Goal: Find specific page/section: Find specific page/section

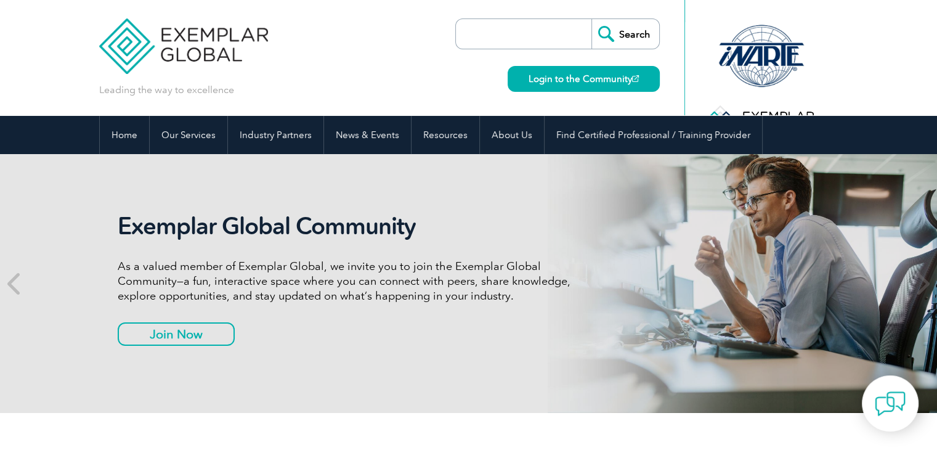
drag, startPoint x: 469, startPoint y: 40, endPoint x: 485, endPoint y: 40, distance: 16.0
click at [469, 40] on input "search" at bounding box center [526, 34] width 129 height 30
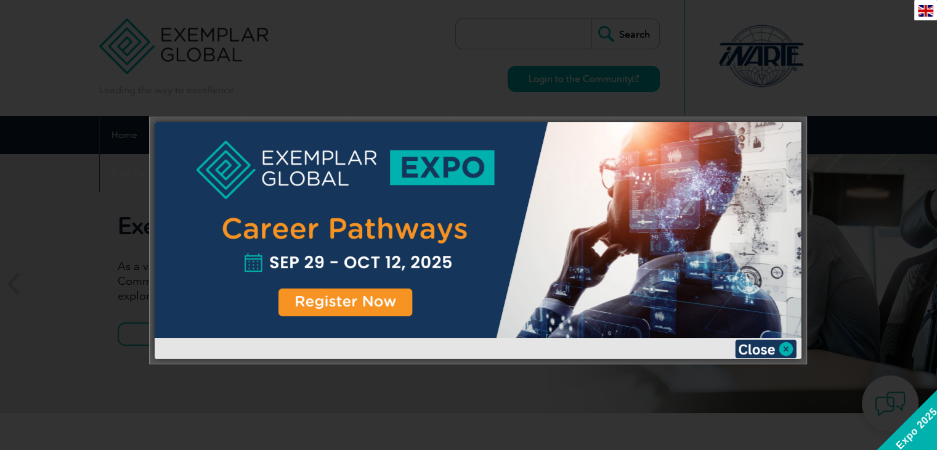
click at [706, 78] on div at bounding box center [468, 225] width 937 height 450
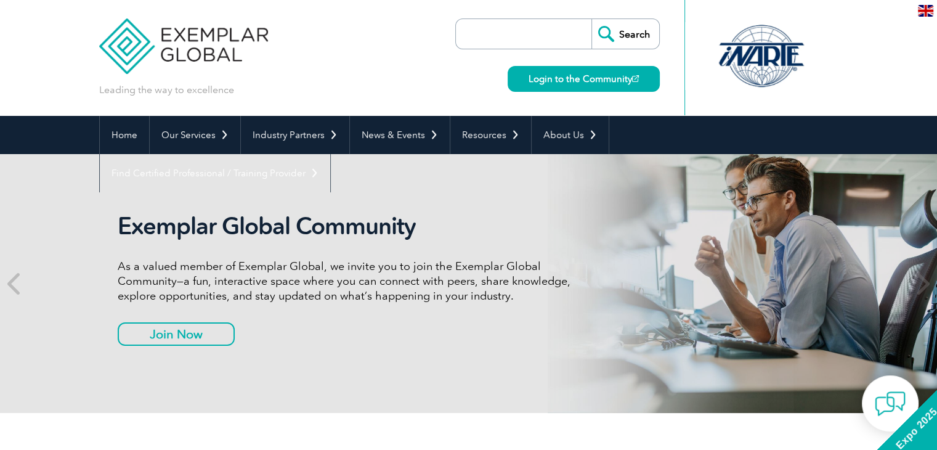
click at [532, 31] on input "search" at bounding box center [526, 34] width 129 height 30
paste input "42001"
type input "42001"
click at [621, 38] on input "Search" at bounding box center [625, 34] width 68 height 30
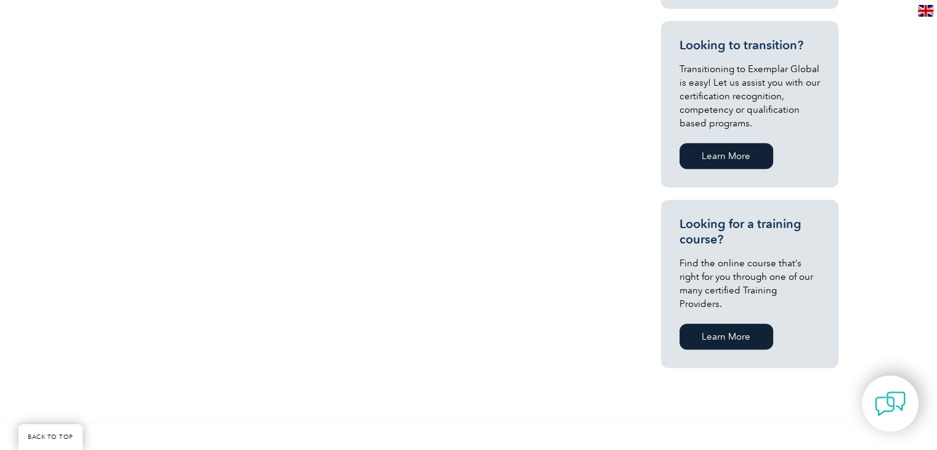
scroll to position [1109, 0]
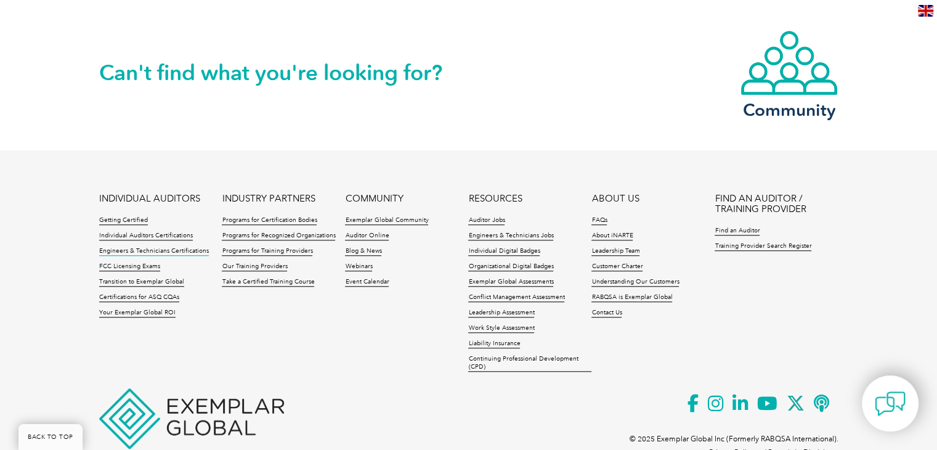
click at [131, 247] on link "Engineers & Technicians Certifications" at bounding box center [154, 251] width 110 height 9
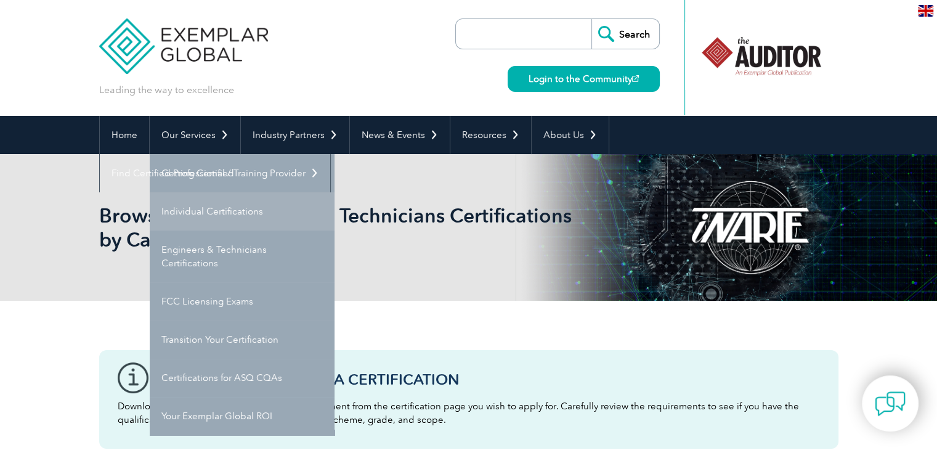
click at [207, 211] on link "Individual Certifications" at bounding box center [242, 211] width 185 height 38
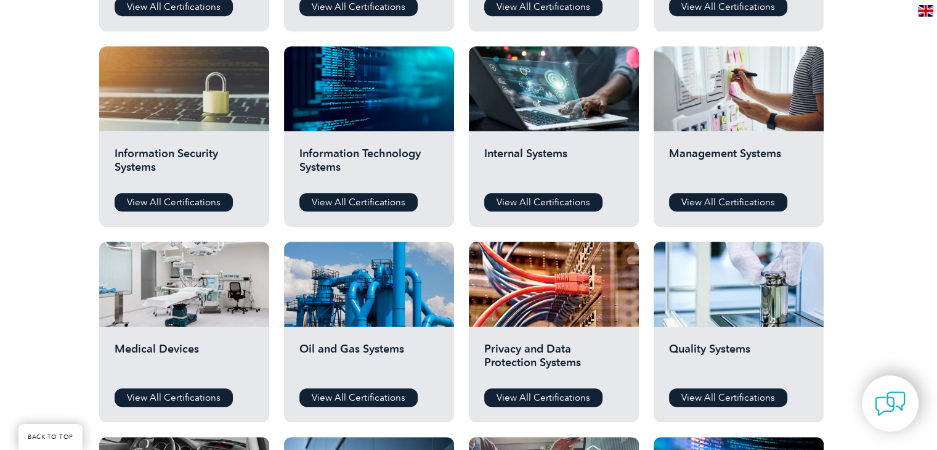
scroll to position [308, 0]
